Goal: Task Accomplishment & Management: Complete application form

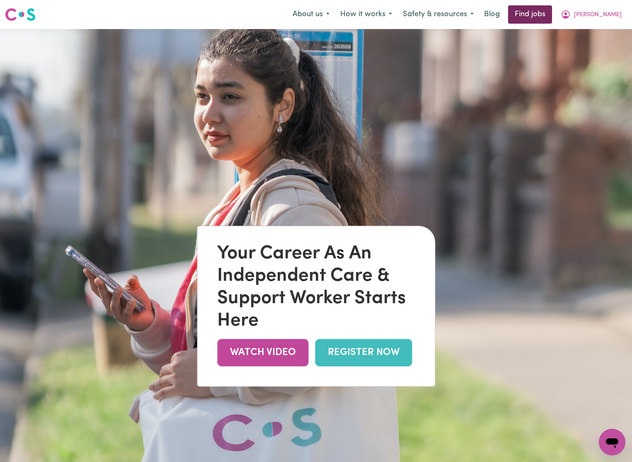
click at [552, 16] on link "Find jobs" at bounding box center [530, 14] width 44 height 18
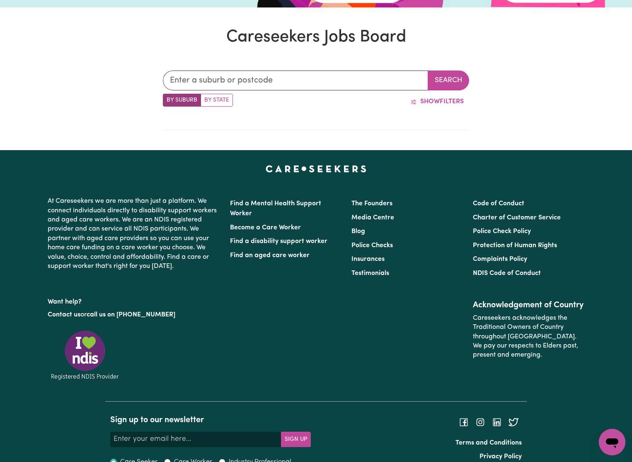
scroll to position [248, 0]
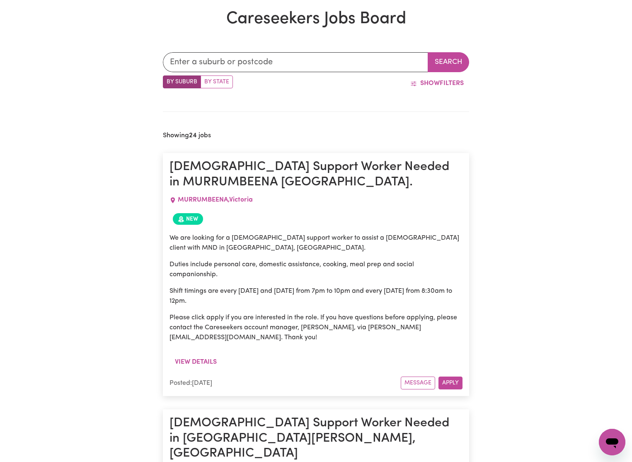
drag, startPoint x: 217, startPoint y: 83, endPoint x: 240, endPoint y: 79, distance: 23.9
click at [217, 83] on label "By State" at bounding box center [217, 81] width 32 height 13
click at [168, 81] on input "By State" at bounding box center [165, 77] width 5 height 5
radio input "true"
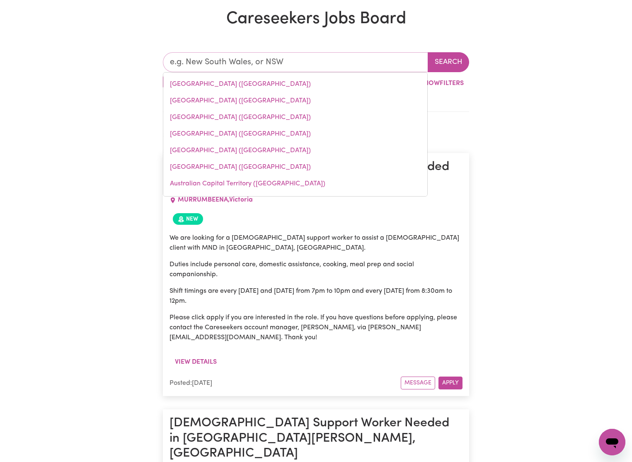
click at [289, 63] on input "text" at bounding box center [295, 62] width 265 height 20
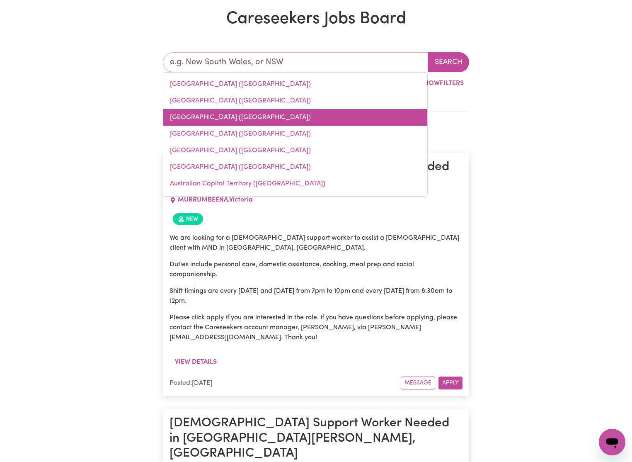
click at [221, 117] on link "[GEOGRAPHIC_DATA] ([GEOGRAPHIC_DATA])" at bounding box center [295, 117] width 264 height 17
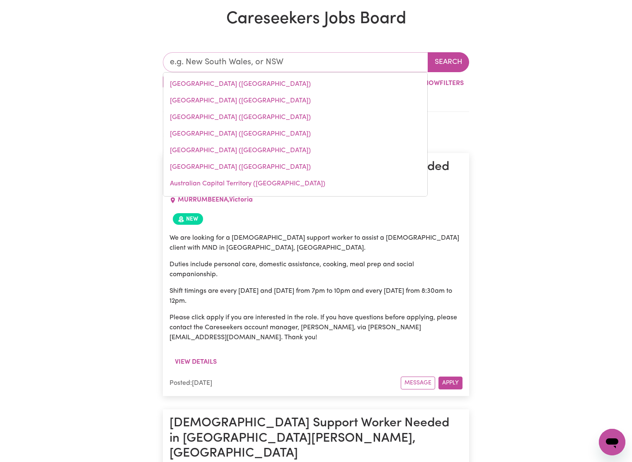
type input "[GEOGRAPHIC_DATA] ([GEOGRAPHIC_DATA])"
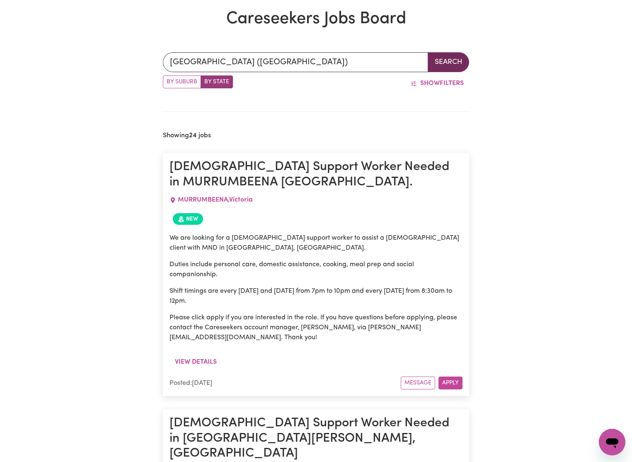
click at [452, 66] on button "Search" at bounding box center [448, 62] width 41 height 20
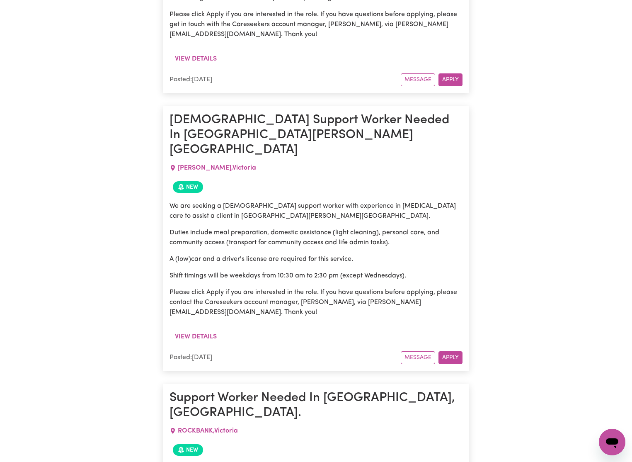
scroll to position [3766, 0]
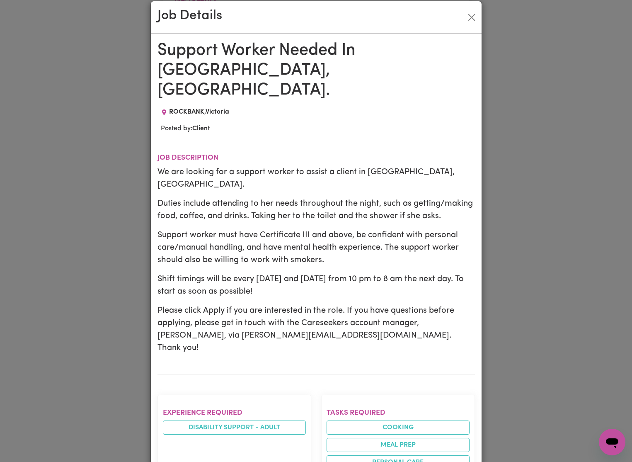
scroll to position [0, 0]
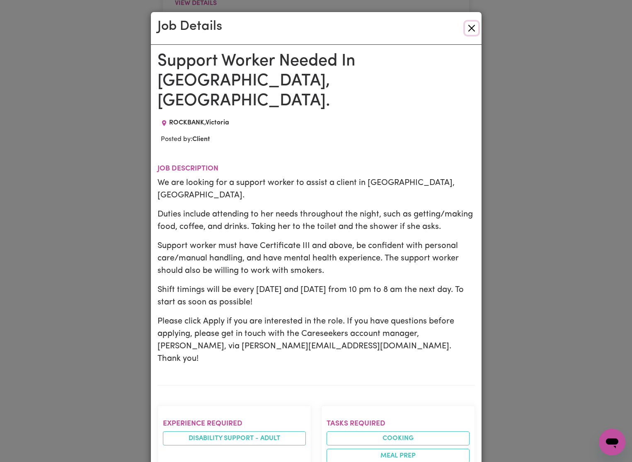
click at [471, 25] on button "Close" at bounding box center [471, 28] width 13 height 13
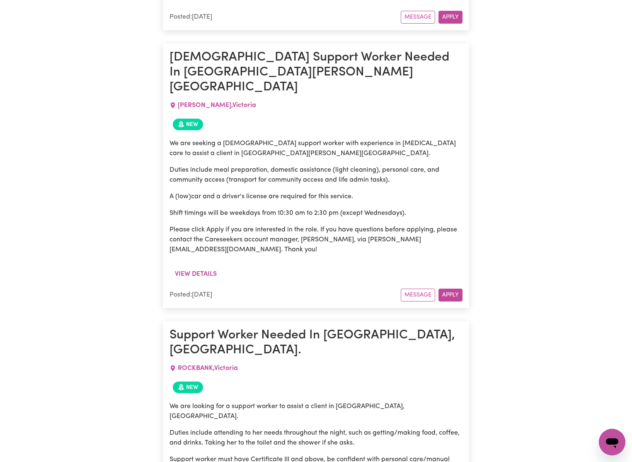
drag, startPoint x: 262, startPoint y: 227, endPoint x: 260, endPoint y: 207, distance: 20.0
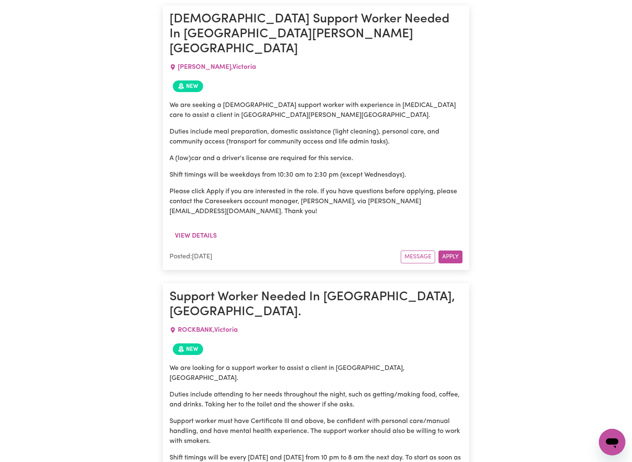
scroll to position [3800, 0]
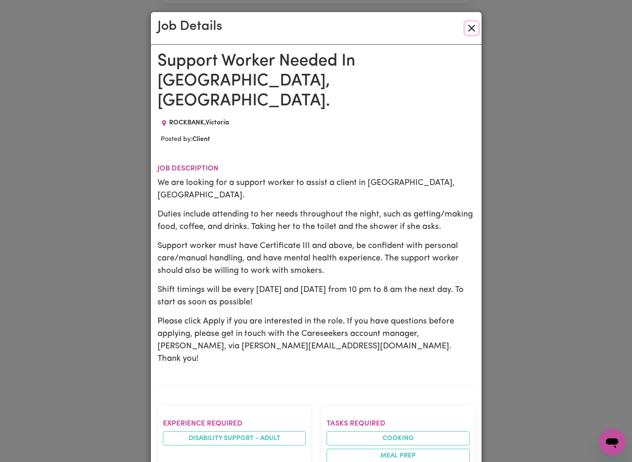
click at [469, 25] on button "Close" at bounding box center [471, 28] width 13 height 13
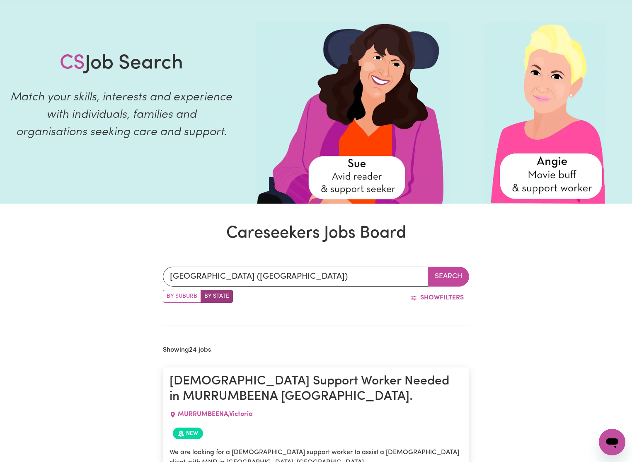
scroll to position [0, 0]
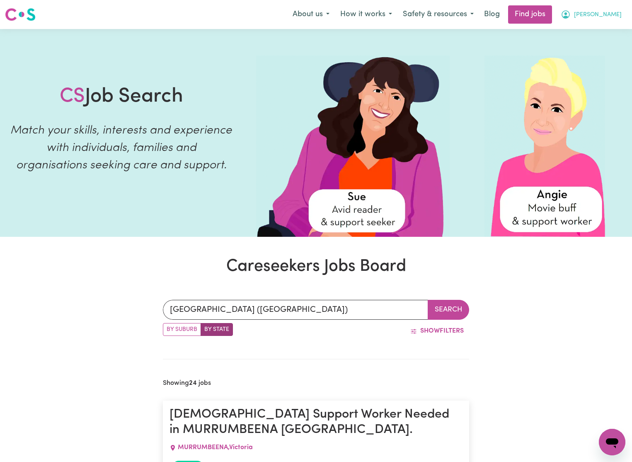
click at [619, 12] on span "[PERSON_NAME]" at bounding box center [598, 14] width 48 height 9
drag, startPoint x: 620, startPoint y: 10, endPoint x: 604, endPoint y: 16, distance: 16.9
click at [620, 10] on button "[PERSON_NAME]" at bounding box center [592, 14] width 72 height 17
click at [614, 11] on span "[PERSON_NAME]" at bounding box center [598, 14] width 48 height 9
click at [616, 11] on span "[PERSON_NAME]" at bounding box center [598, 14] width 48 height 9
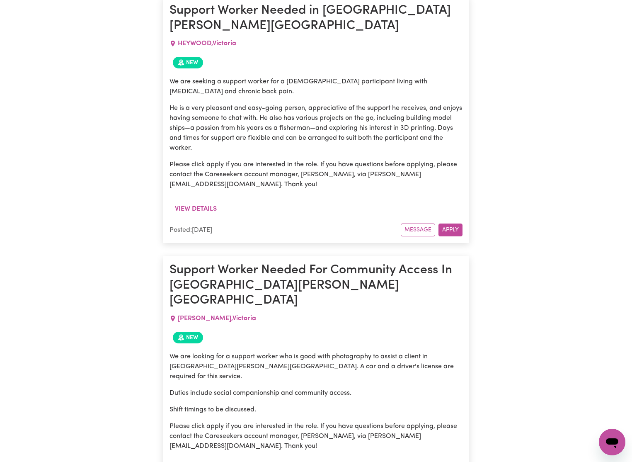
scroll to position [3046, 0]
click at [250, 352] on p "We are looking for a support worker who is good with photography to assist a cl…" at bounding box center [316, 367] width 293 height 30
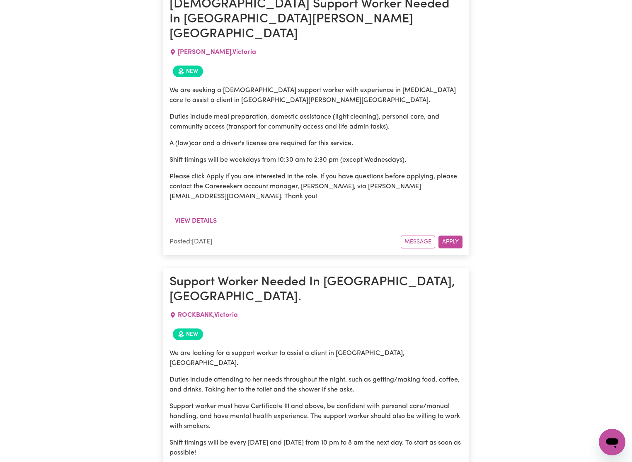
scroll to position [3832, 0]
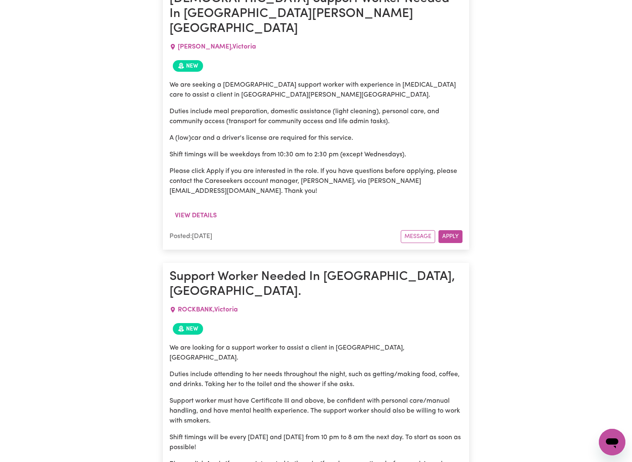
click at [347, 396] on p "Support worker must have Certificate III and above, be confident with personal …" at bounding box center [316, 411] width 293 height 30
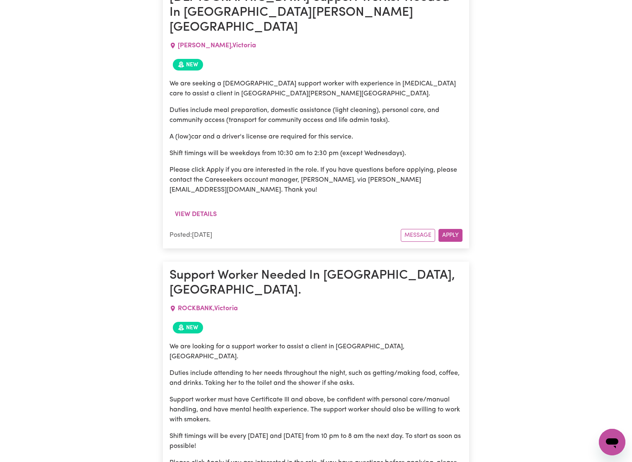
drag, startPoint x: 325, startPoint y: 110, endPoint x: 317, endPoint y: 112, distance: 8.5
click at [325, 395] on p "Support worker must have Certificate III and above, be confident with personal …" at bounding box center [316, 410] width 293 height 30
click at [291, 431] on p "Shift timings will be every [DATE] and [DATE] from 10 pm to 8 am the next day. …" at bounding box center [316, 441] width 293 height 20
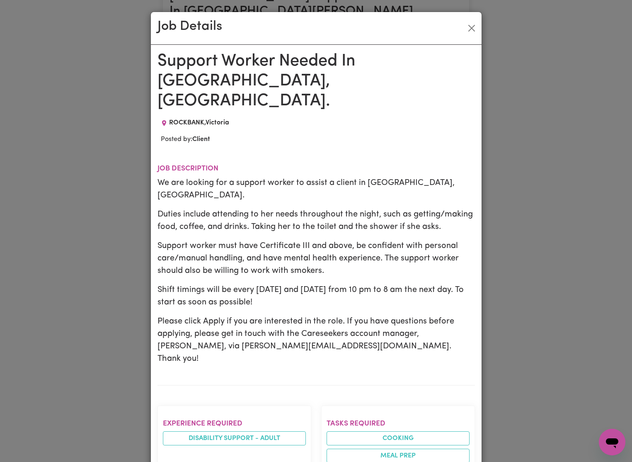
scroll to position [0, 0]
click at [471, 26] on button "Close" at bounding box center [471, 27] width 13 height 13
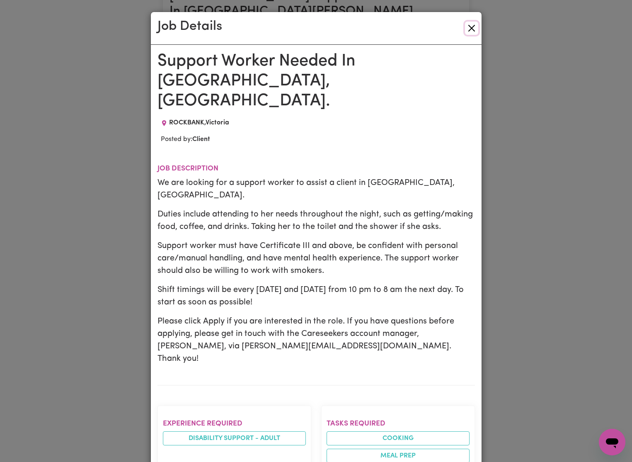
click at [474, 29] on button "Close" at bounding box center [471, 28] width 13 height 13
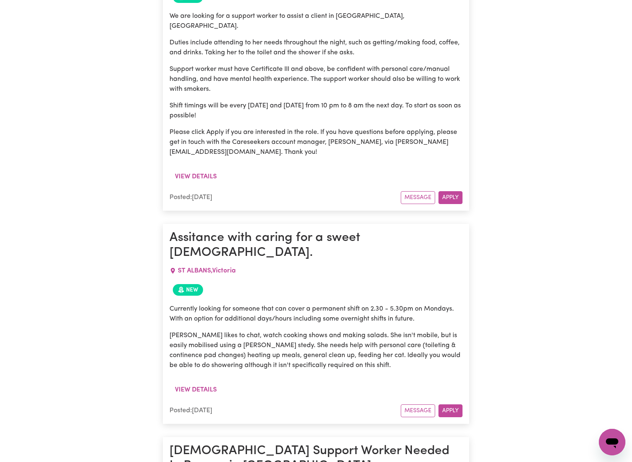
scroll to position [4164, 0]
